Goal: Check status

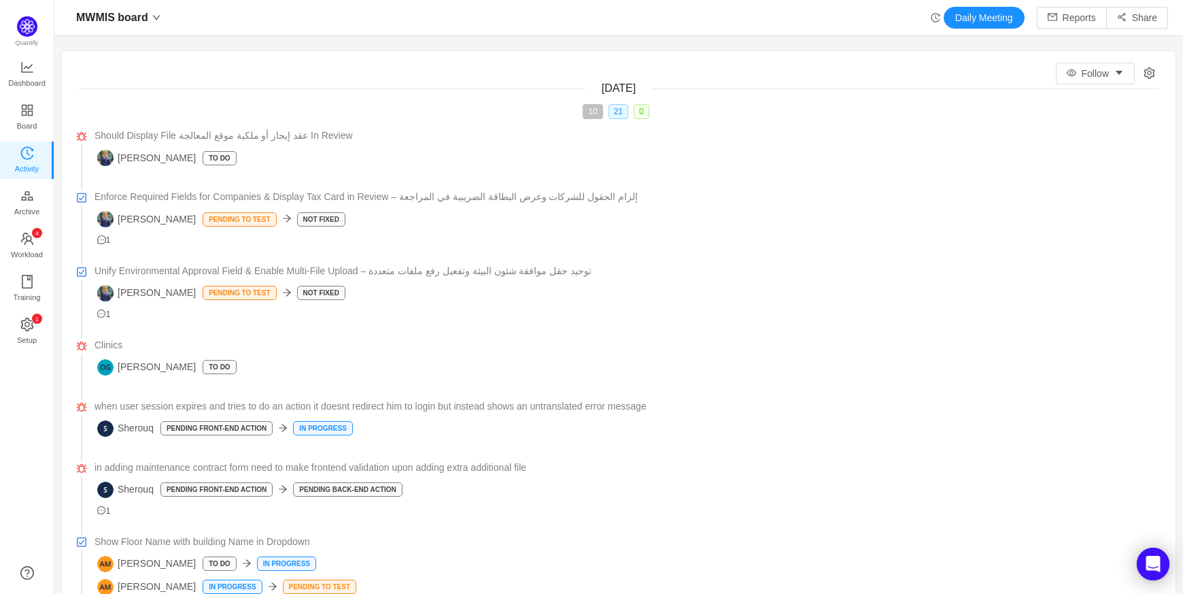
scroll to position [567, 1088]
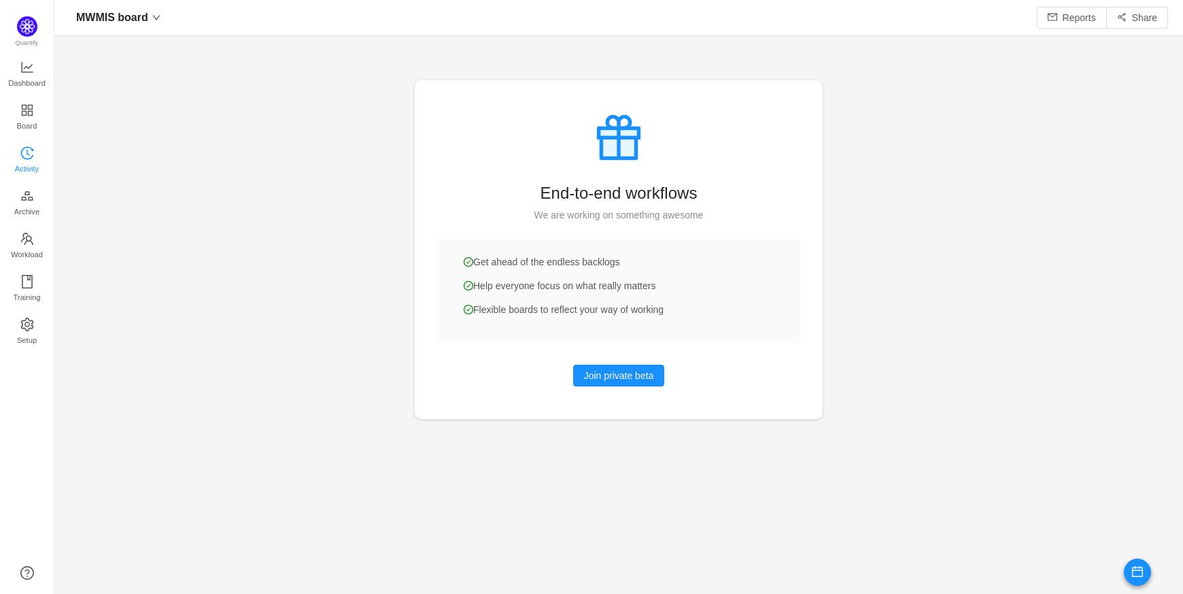
scroll to position [20, 20]
click at [20, 159] on span "Activity" at bounding box center [27, 168] width 24 height 27
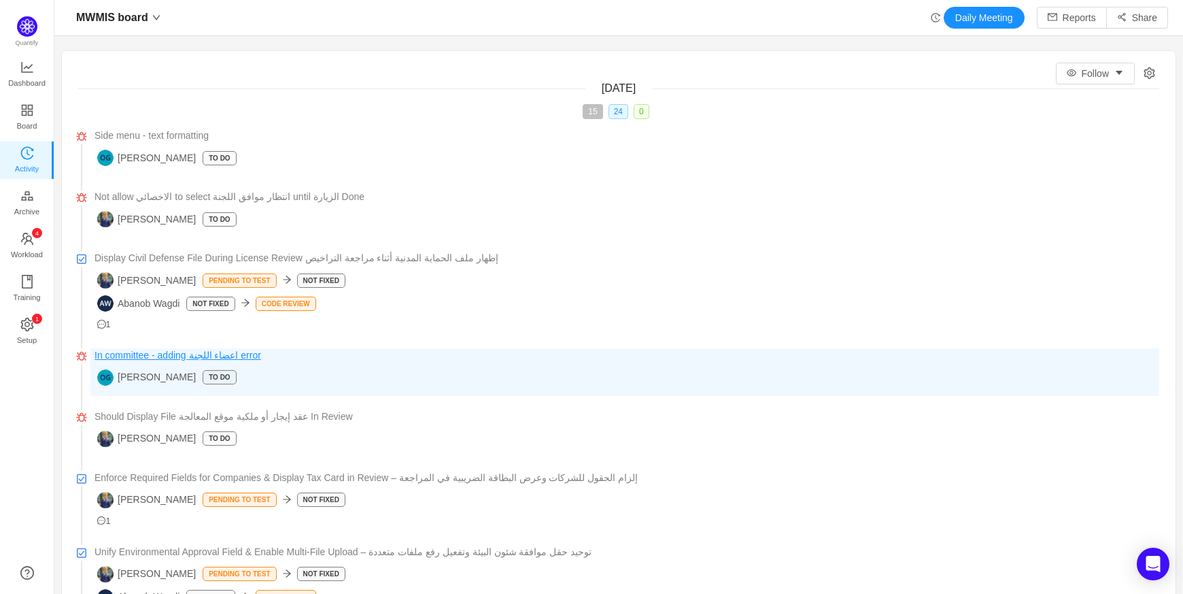
scroll to position [1, 0]
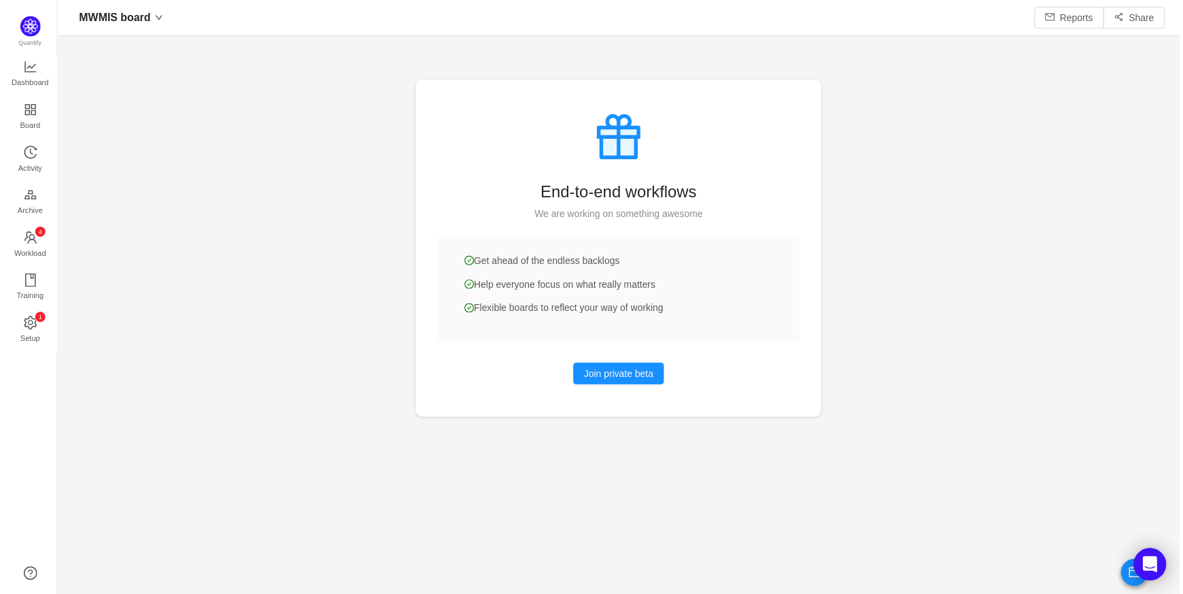
scroll to position [567, 1088]
click at [33, 158] on span "Activity" at bounding box center [27, 168] width 24 height 27
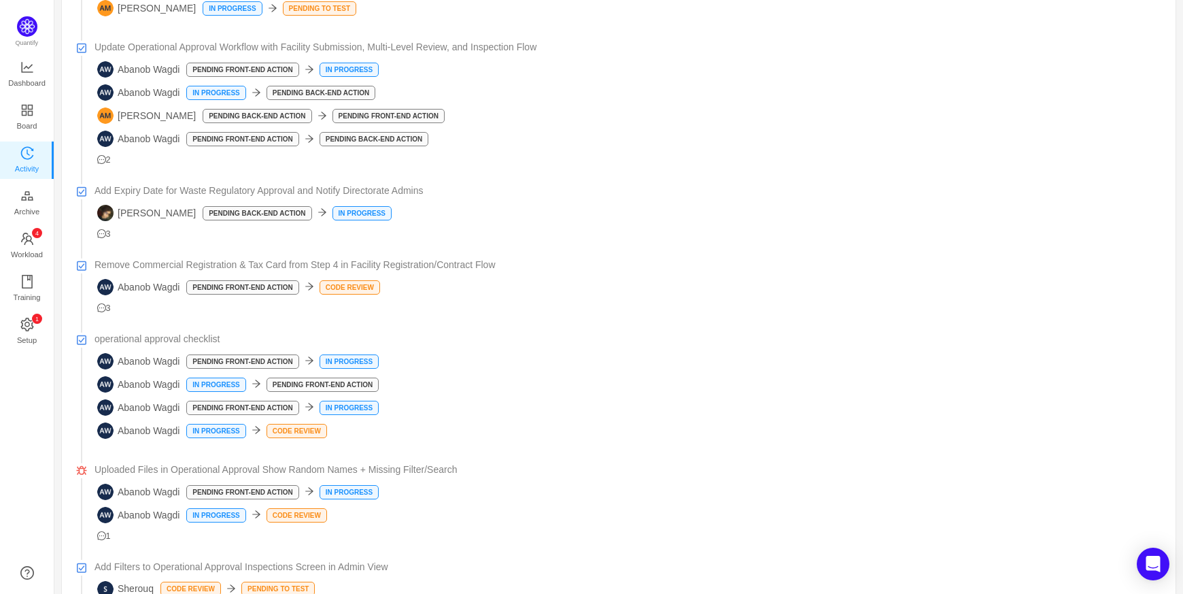
scroll to position [1268, 0]
click at [224, 280] on div "Abanob Wagdi Pending Front-end Action Code Review" at bounding box center [628, 288] width 1062 height 16
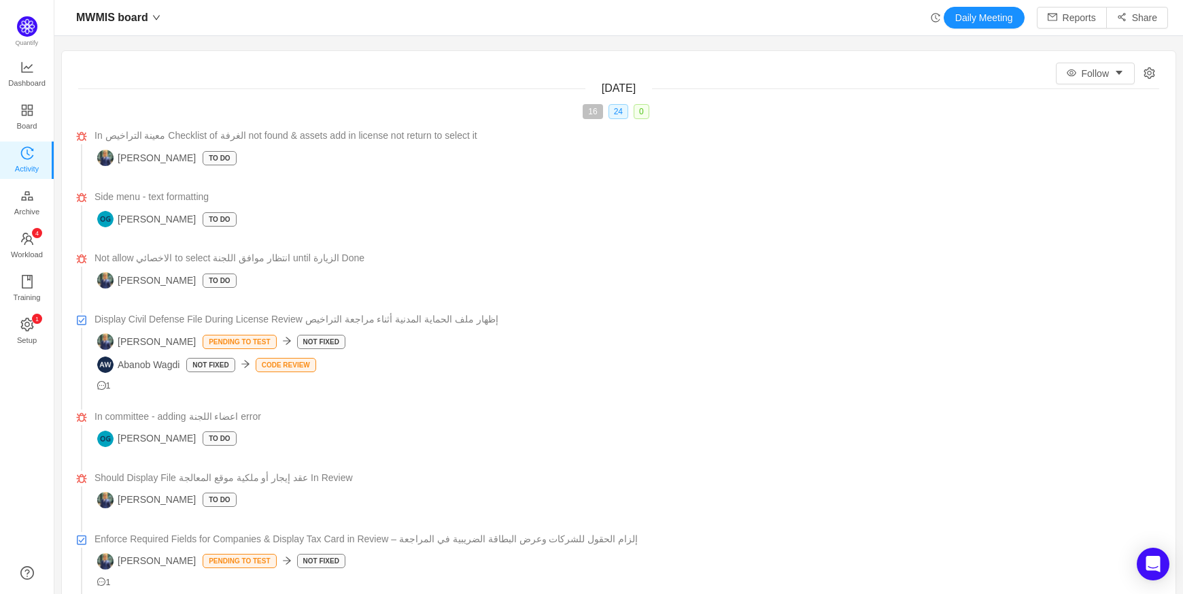
scroll to position [20, 20]
click at [460, 88] on div "[DATE]" at bounding box center [618, 88] width 1081 height 16
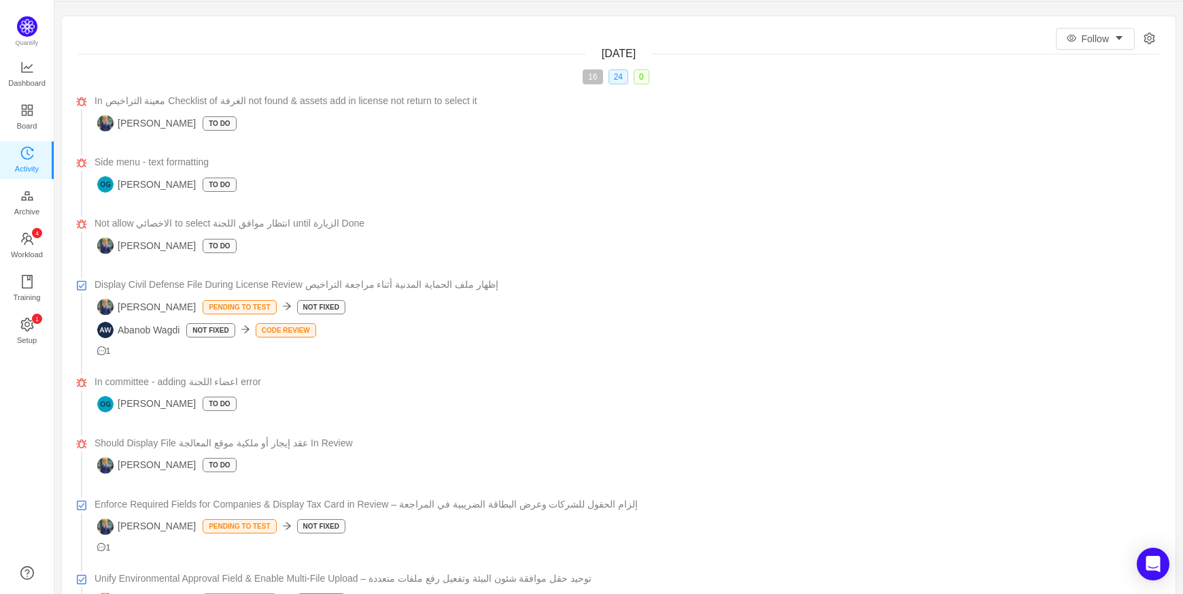
scroll to position [35, 0]
